Goal: Task Accomplishment & Management: Manage account settings

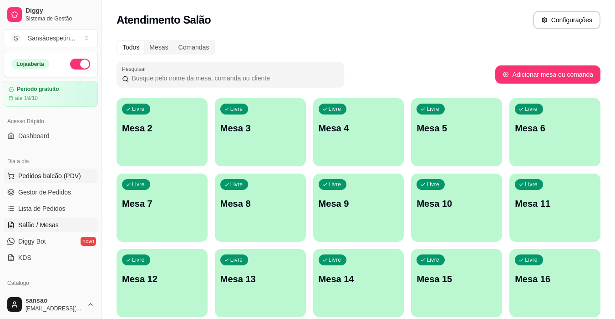
scroll to position [91, 0]
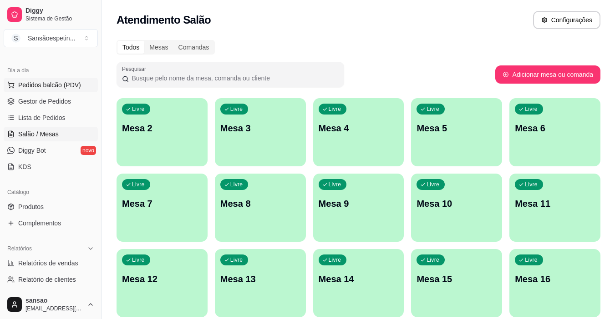
click at [72, 80] on button "Pedidos balcão (PDV)" at bounding box center [51, 85] width 94 height 15
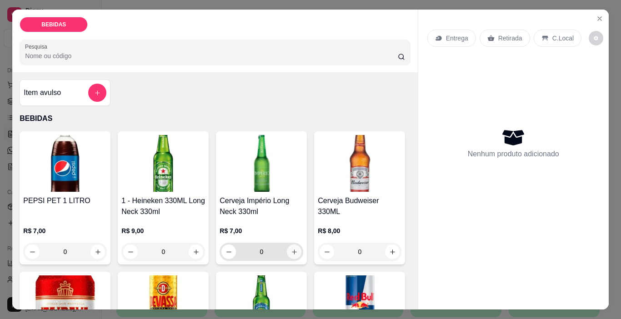
click at [292, 249] on icon "increase-product-quantity" at bounding box center [294, 252] width 7 height 7
type input "1"
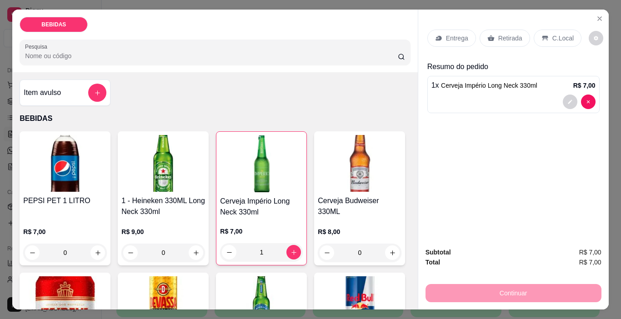
click at [512, 34] on p "Retirada" at bounding box center [511, 38] width 24 height 9
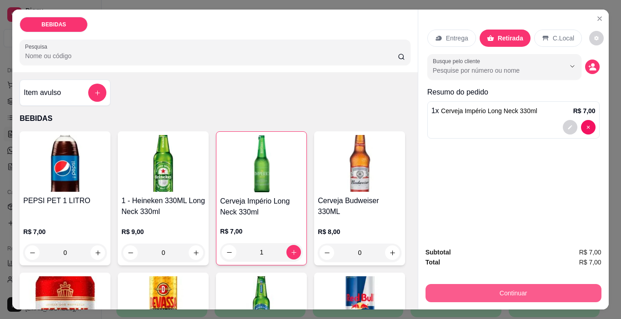
click at [486, 293] on button "Continuar" at bounding box center [514, 293] width 176 height 18
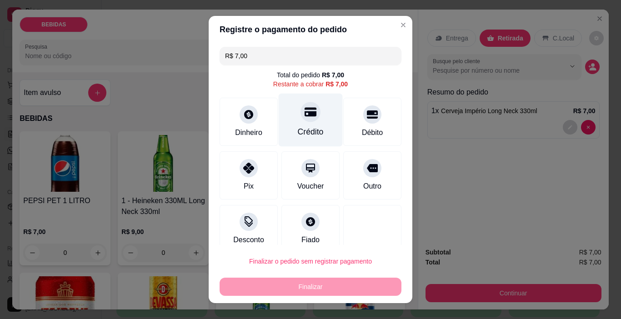
click at [298, 126] on div "Crédito" at bounding box center [311, 132] width 26 height 12
type input "R$ 0,00"
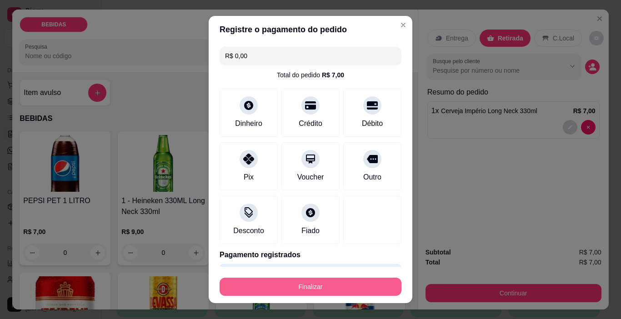
click at [281, 286] on button "Finalizar" at bounding box center [311, 287] width 182 height 18
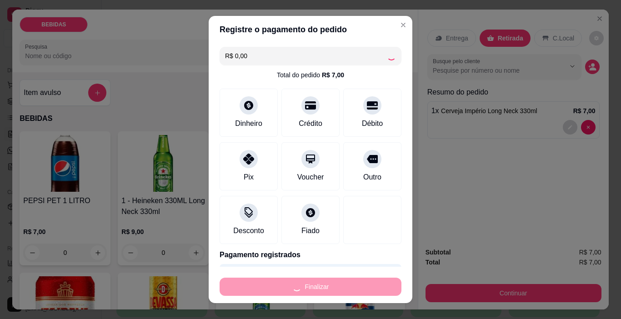
type input "0"
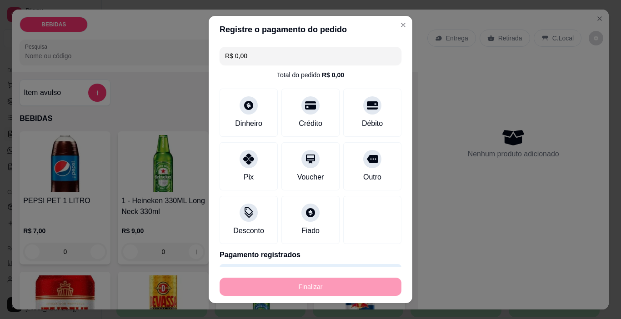
type input "-R$ 7,00"
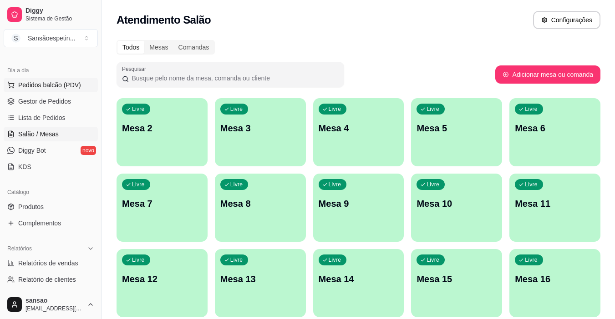
click at [54, 83] on span "Pedidos balcão (PDV)" at bounding box center [49, 85] width 63 height 9
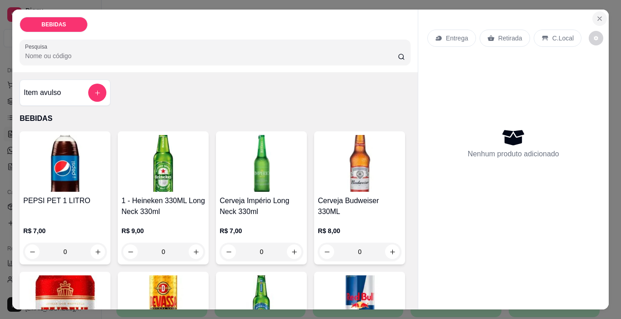
click at [599, 15] on icon "Close" at bounding box center [599, 18] width 7 height 7
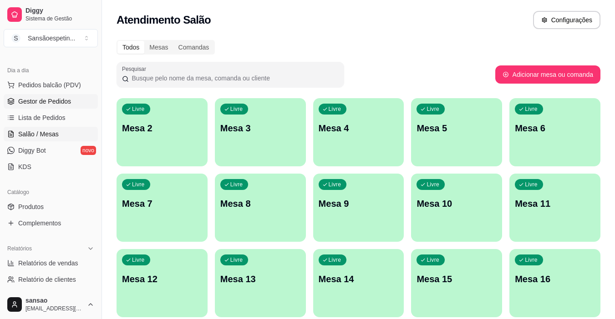
click at [63, 99] on span "Gestor de Pedidos" at bounding box center [44, 101] width 53 height 9
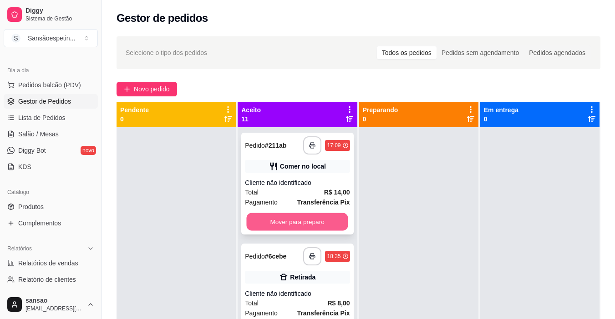
click at [298, 217] on button "Mover para preparo" at bounding box center [297, 222] width 101 height 18
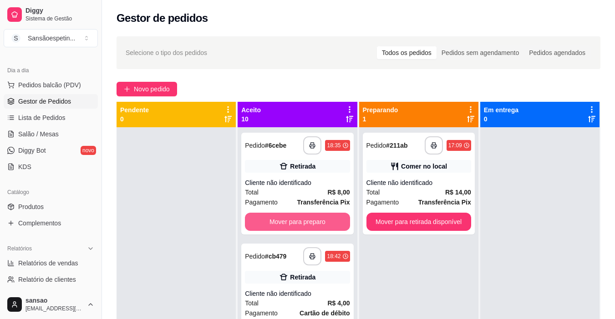
click at [298, 217] on button "Mover para preparo" at bounding box center [297, 222] width 105 height 18
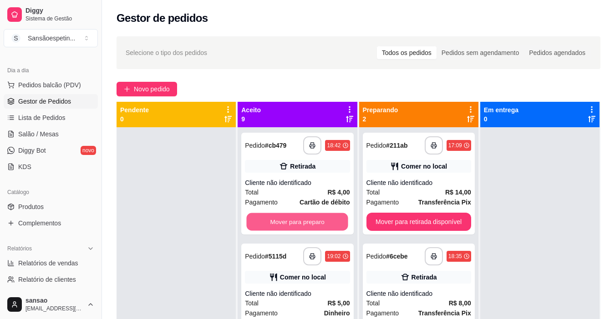
click at [298, 217] on button "Mover para preparo" at bounding box center [297, 222] width 101 height 18
click at [298, 217] on button "Mover para preparo" at bounding box center [297, 222] width 105 height 18
click at [298, 217] on button "Mover para preparo" at bounding box center [297, 222] width 101 height 18
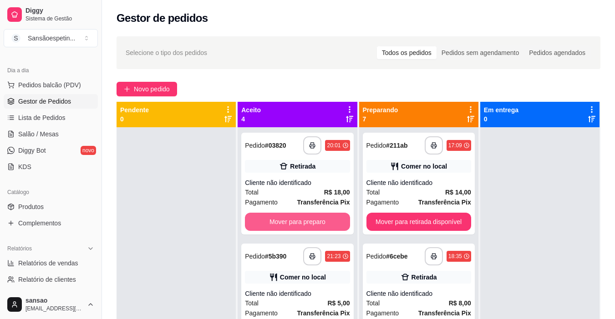
click at [298, 217] on button "Mover para preparo" at bounding box center [297, 222] width 105 height 18
click at [298, 217] on button "Mover para preparo" at bounding box center [297, 222] width 101 height 18
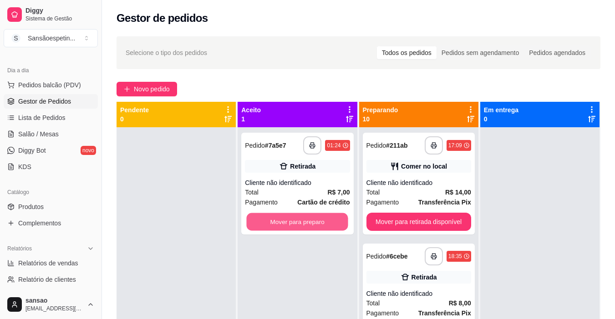
click at [298, 217] on button "Mover para preparo" at bounding box center [297, 222] width 101 height 18
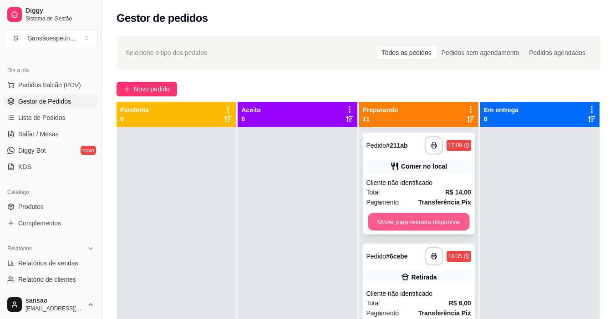
click at [447, 221] on button "Mover para retirada disponível" at bounding box center [418, 222] width 101 height 18
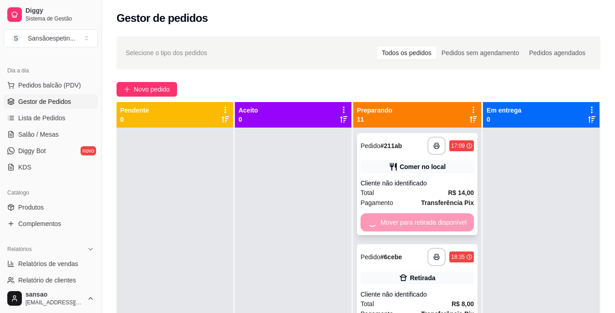
click at [447, 221] on div "Mover para retirada disponível" at bounding box center [416, 222] width 113 height 18
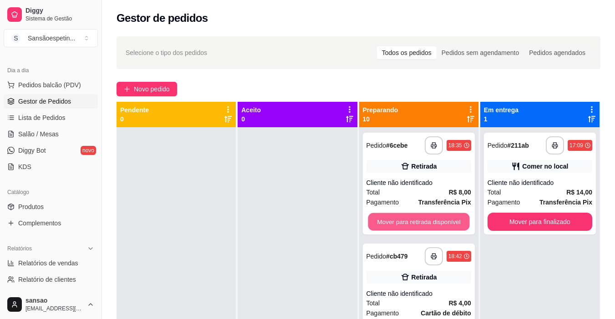
click at [447, 221] on button "Mover para retirada disponível" at bounding box center [418, 222] width 101 height 18
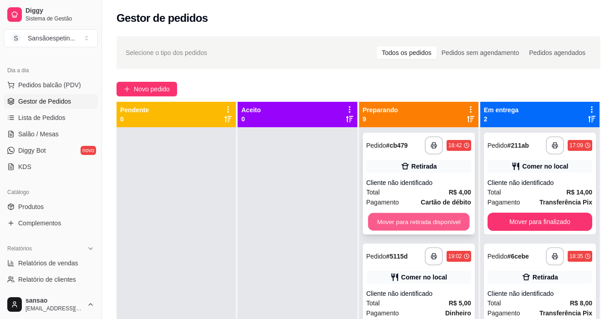
click at [448, 222] on button "Mover para retirada disponível" at bounding box center [418, 222] width 101 height 18
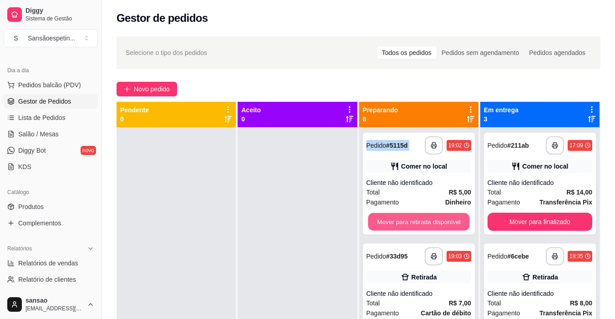
click at [448, 222] on button "Mover para retirada disponível" at bounding box center [418, 222] width 101 height 18
click at [448, 222] on button "Mover para retirada disponível" at bounding box center [418, 222] width 105 height 18
click at [448, 222] on button "Mover para retirada disponível" at bounding box center [418, 222] width 101 height 18
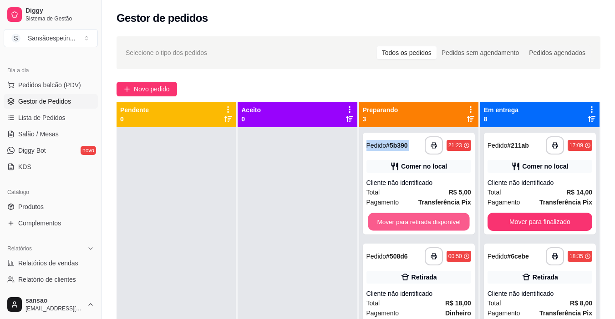
click at [448, 222] on button "Mover para retirada disponível" at bounding box center [418, 222] width 101 height 18
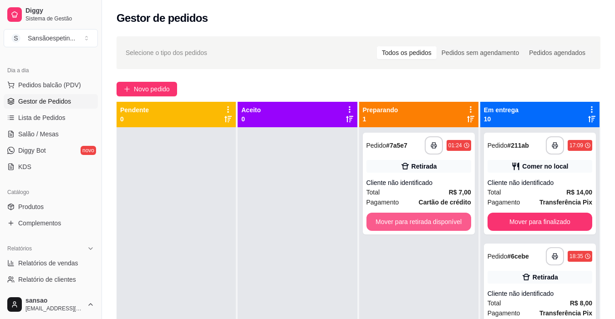
click at [448, 222] on button "Mover para retirada disponível" at bounding box center [418, 222] width 105 height 18
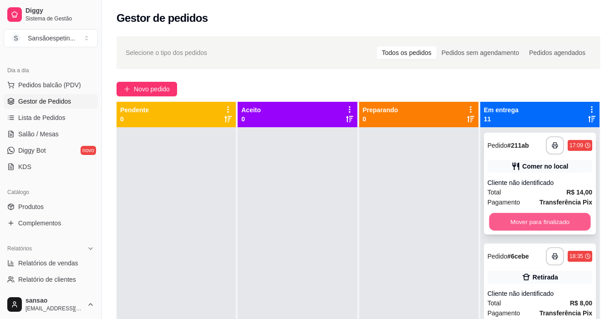
click at [532, 221] on button "Mover para finalizado" at bounding box center [539, 222] width 101 height 18
click at [532, 221] on button "Mover para finalizado" at bounding box center [539, 222] width 105 height 18
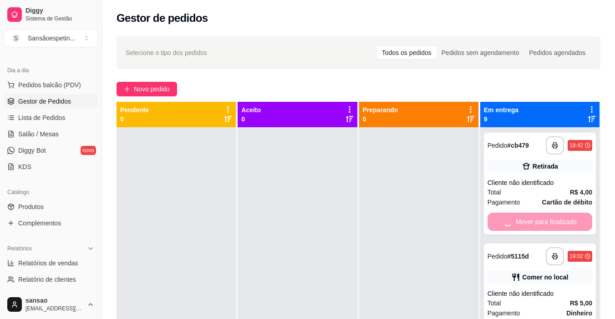
click at [532, 221] on div "Mover para finalizado" at bounding box center [539, 222] width 105 height 18
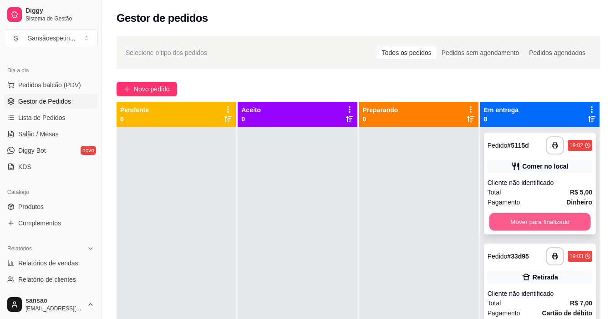
click at [536, 221] on button "Mover para finalizado" at bounding box center [539, 222] width 101 height 18
click at [537, 221] on button "Mover para finalizado" at bounding box center [539, 222] width 101 height 18
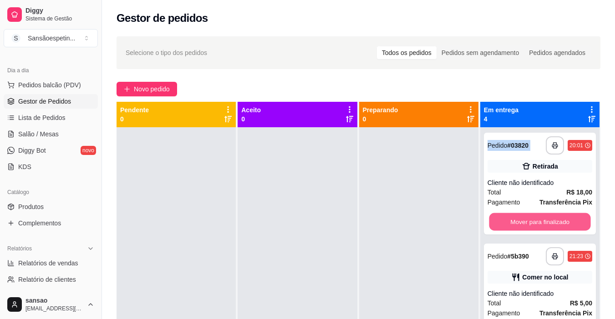
click at [537, 221] on button "Mover para finalizado" at bounding box center [539, 222] width 101 height 18
click at [537, 221] on button "Mover para finalizado" at bounding box center [539, 222] width 105 height 18
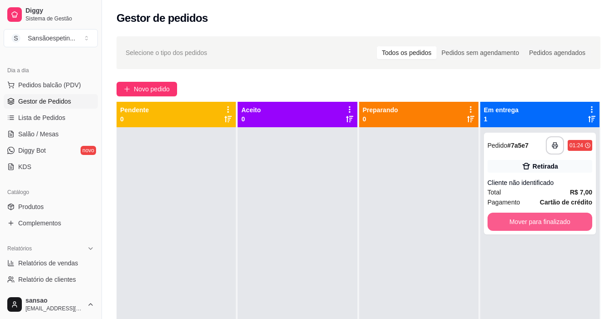
click at [537, 221] on button "Mover para finalizado" at bounding box center [539, 222] width 105 height 18
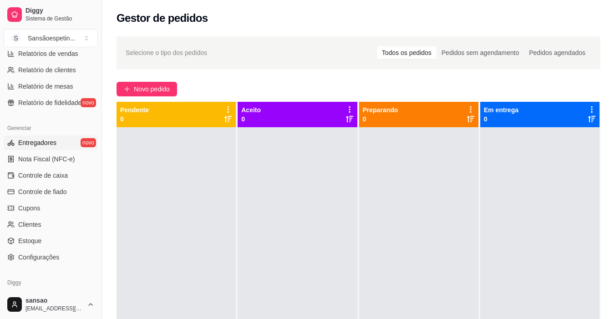
scroll to position [318, 0]
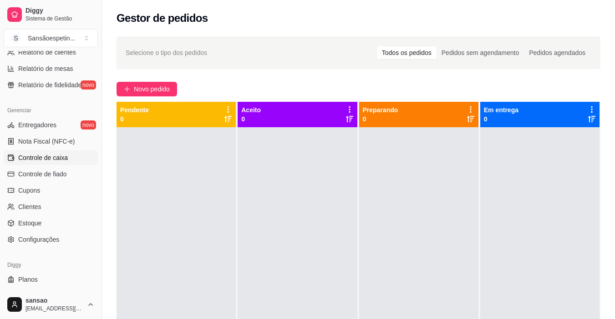
click at [45, 155] on span "Controle de caixa" at bounding box center [43, 157] width 50 height 9
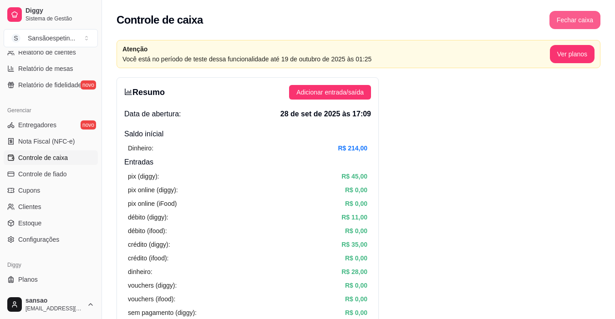
click at [588, 22] on button "Fechar caixa" at bounding box center [574, 20] width 51 height 18
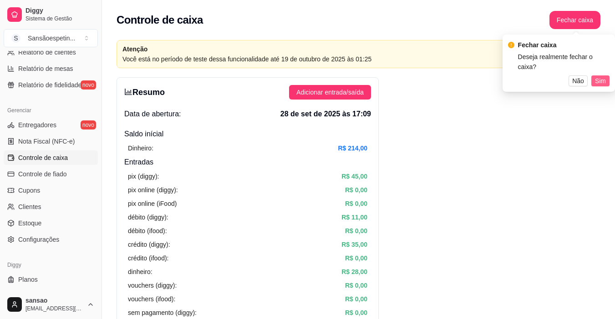
click at [601, 76] on span "Sim" at bounding box center [600, 81] width 11 height 10
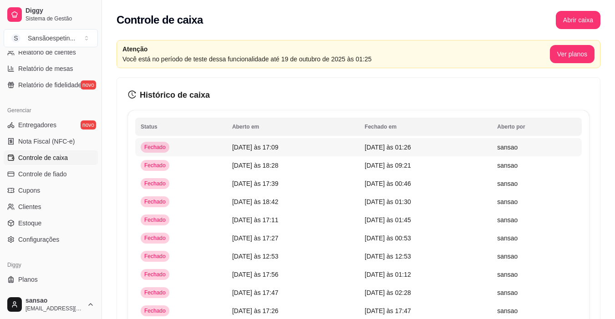
click at [399, 152] on td "[DATE] às 01:26" at bounding box center [425, 147] width 132 height 18
